Goal: Complete application form

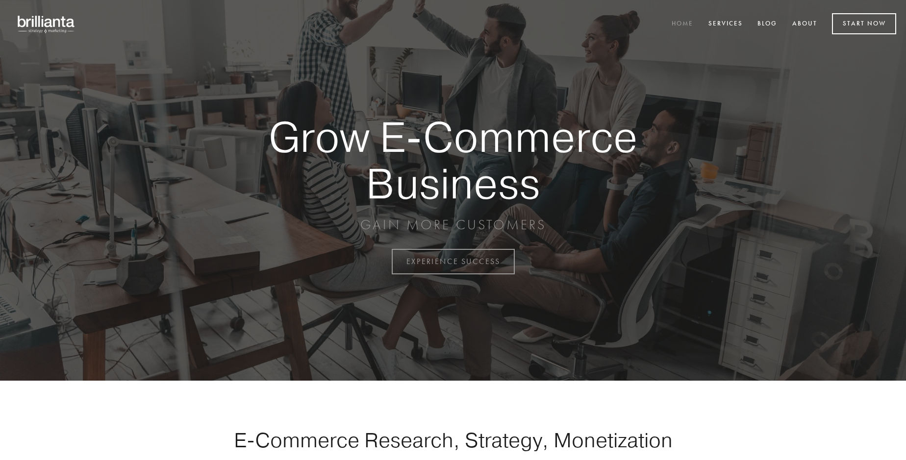
scroll to position [2570, 0]
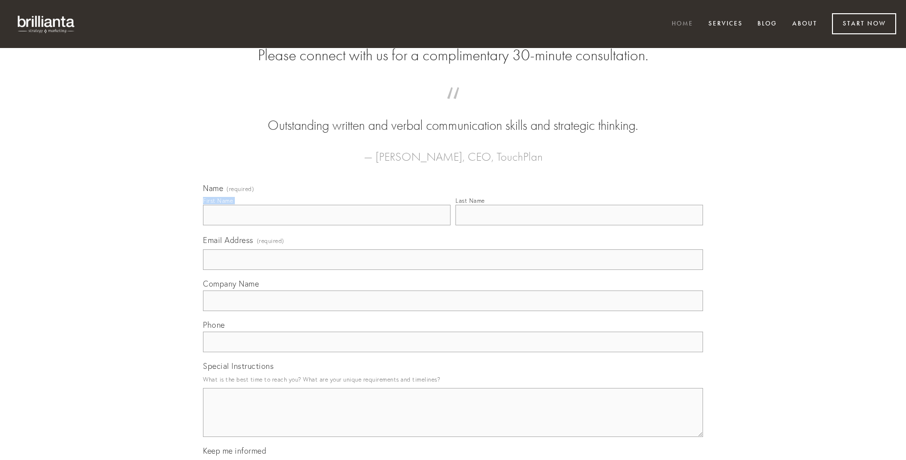
type input "[PERSON_NAME]"
click at [579, 225] on input "Last Name" at bounding box center [579, 215] width 248 height 21
type input "[PERSON_NAME]"
click at [453, 270] on input "Email Address (required)" at bounding box center [453, 260] width 500 height 21
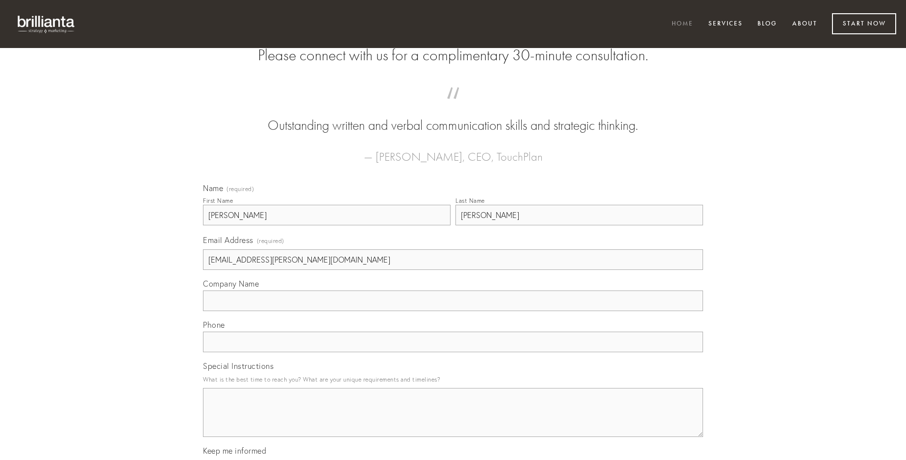
type input "[EMAIL_ADDRESS][PERSON_NAME][DOMAIN_NAME]"
click at [453, 311] on input "Company Name" at bounding box center [453, 301] width 500 height 21
type input "confido"
click at [453, 352] on input "text" at bounding box center [453, 342] width 500 height 21
click at [453, 422] on textarea "Special Instructions" at bounding box center [453, 412] width 500 height 49
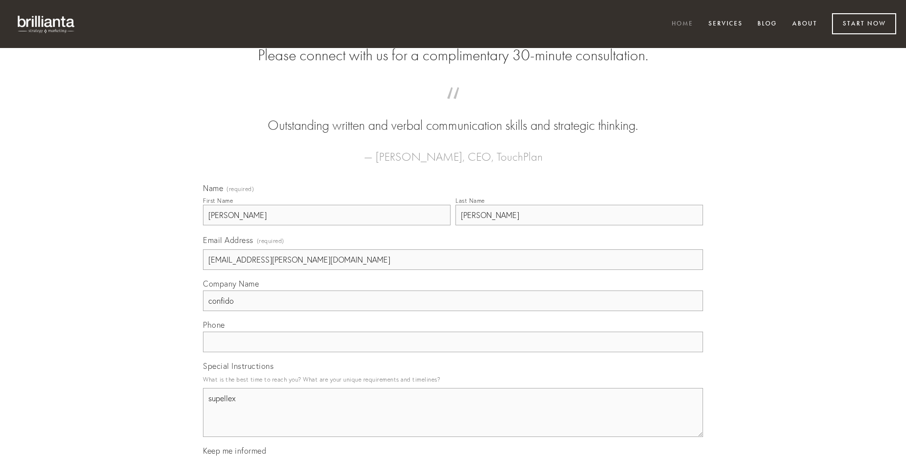
type textarea "supellex"
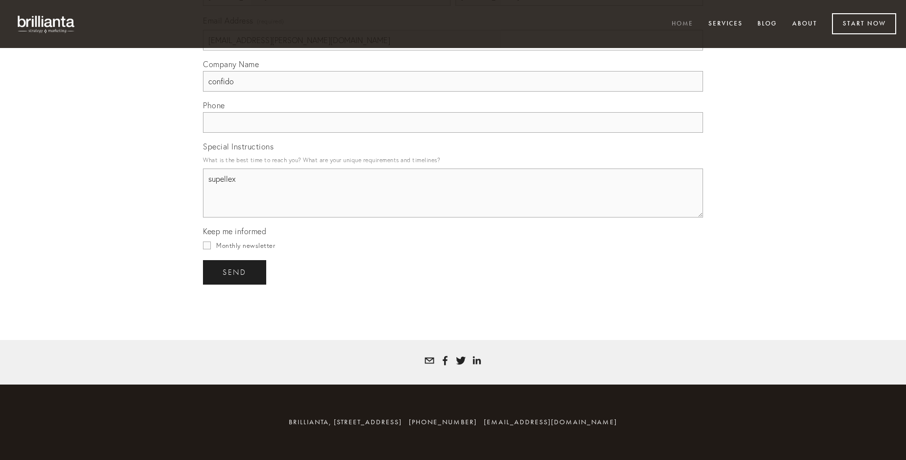
click at [235, 272] on span "send" at bounding box center [235, 272] width 24 height 9
